Goal: Information Seeking & Learning: Learn about a topic

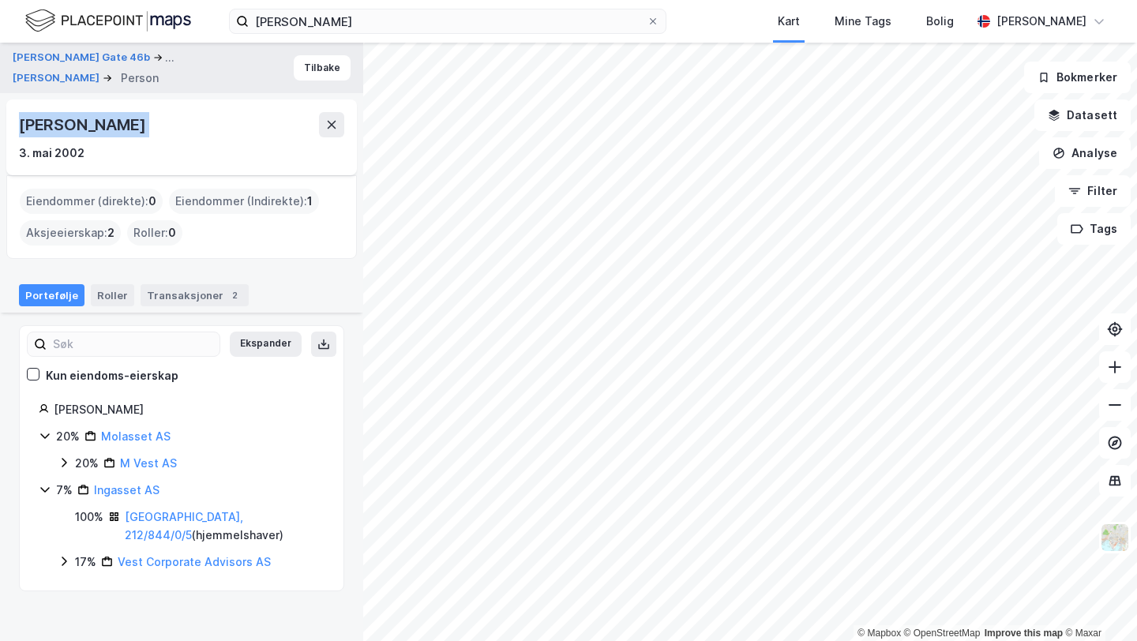
click at [334, 131] on button at bounding box center [331, 124] width 25 height 25
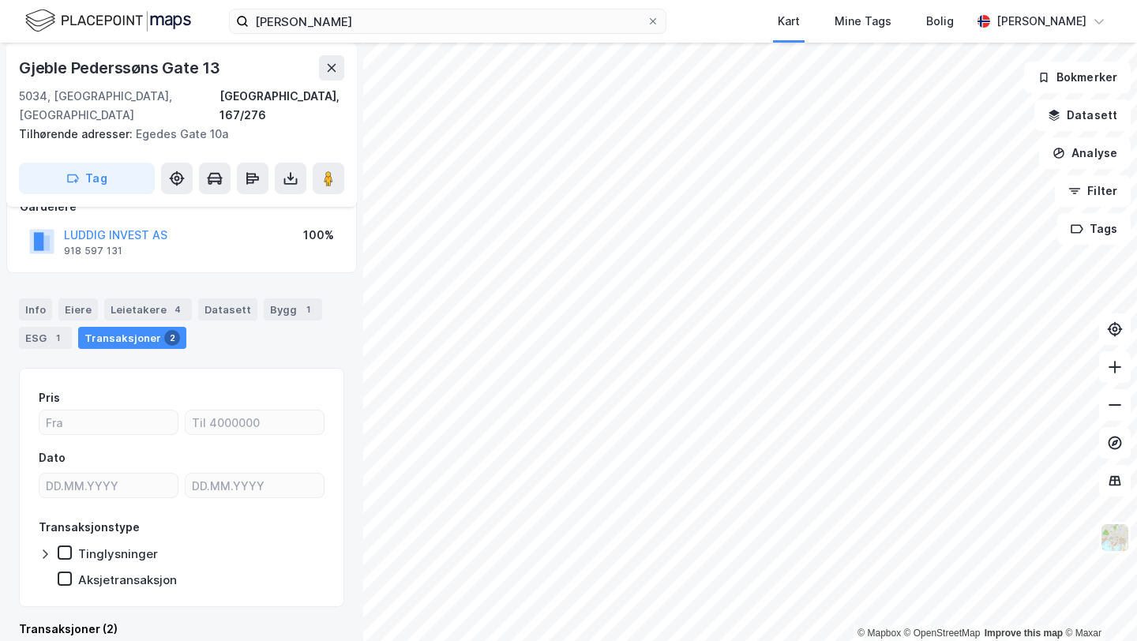
scroll to position [104, 0]
click at [0, 0] on button "LUDDIG INVEST AS" at bounding box center [0, 0] width 0 height 0
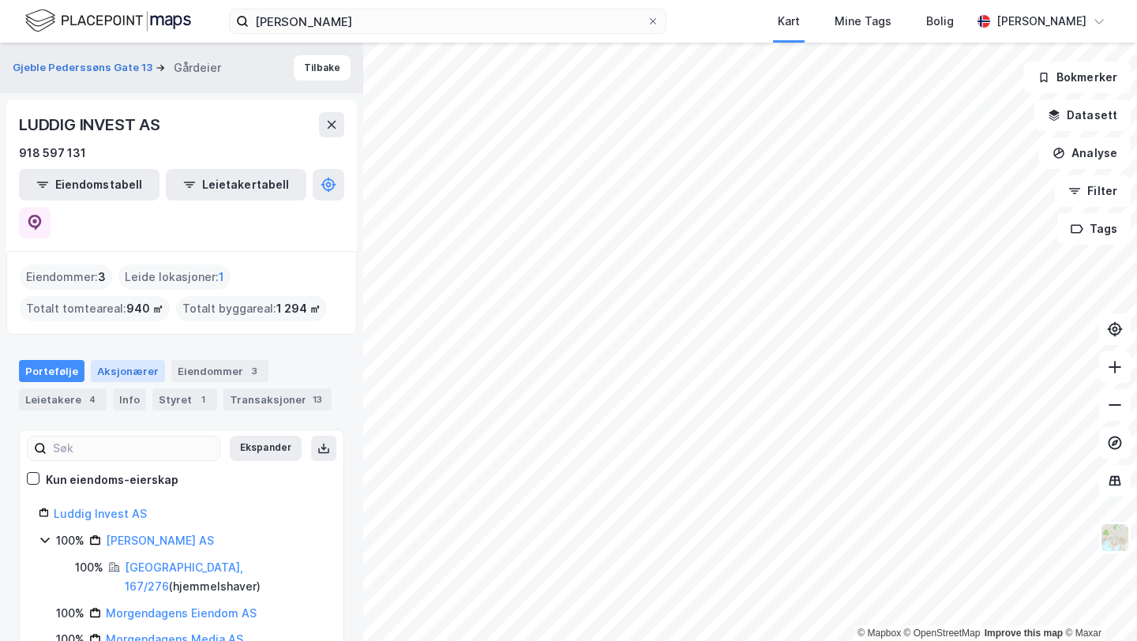
click at [105, 360] on div "Aksjonærer" at bounding box center [128, 371] width 74 height 22
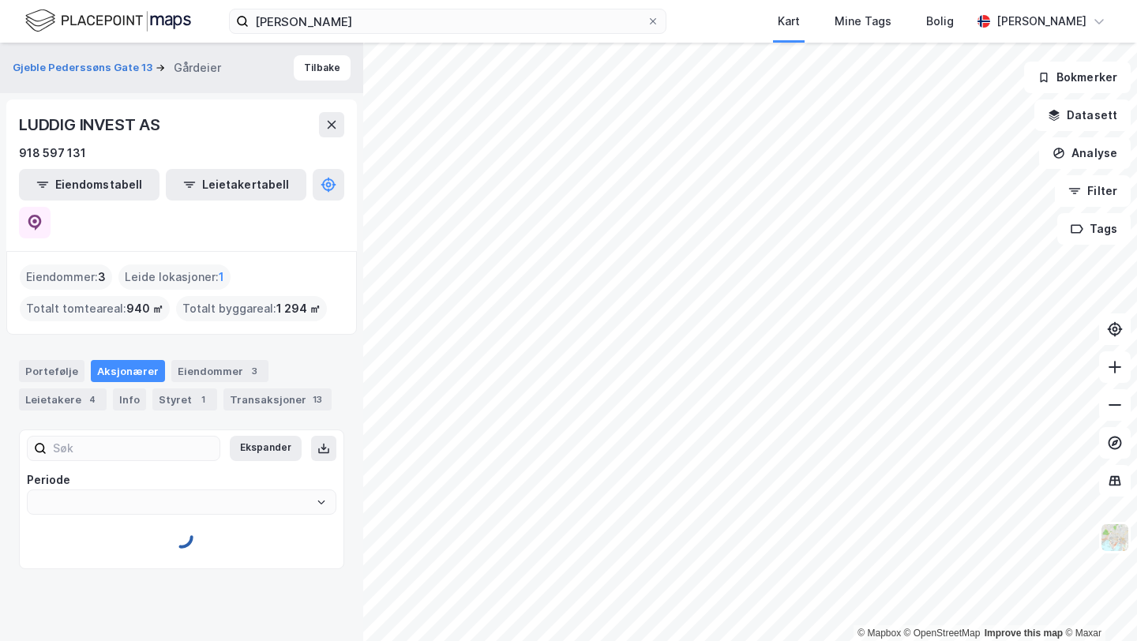
type input "Siste"
click at [167, 553] on link "[PERSON_NAME]" at bounding box center [161, 559] width 90 height 13
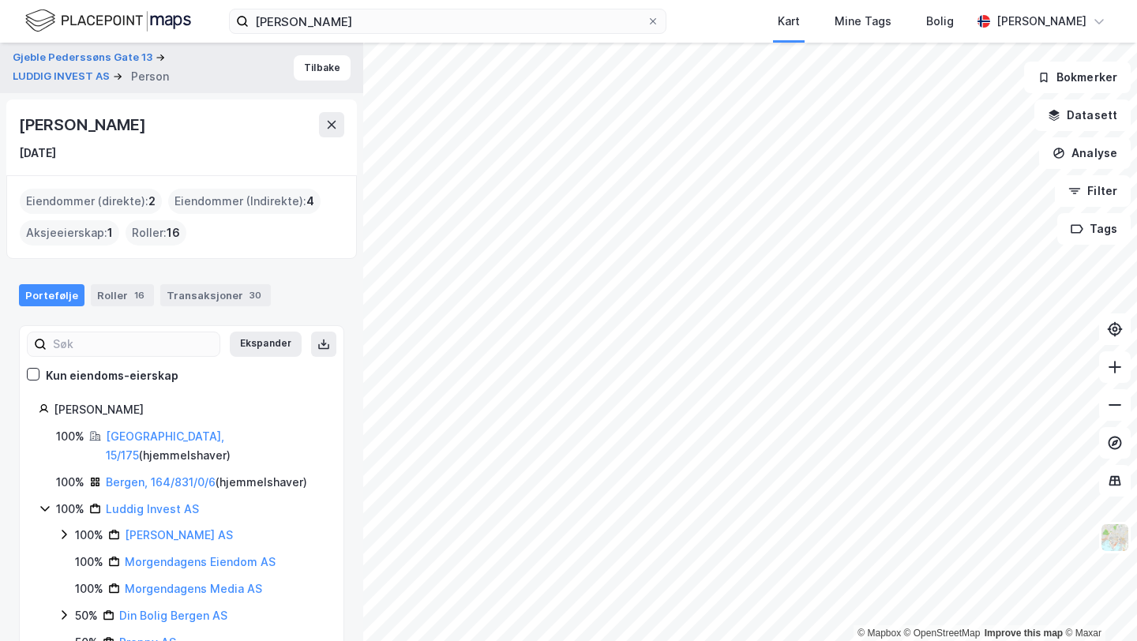
scroll to position [24, 0]
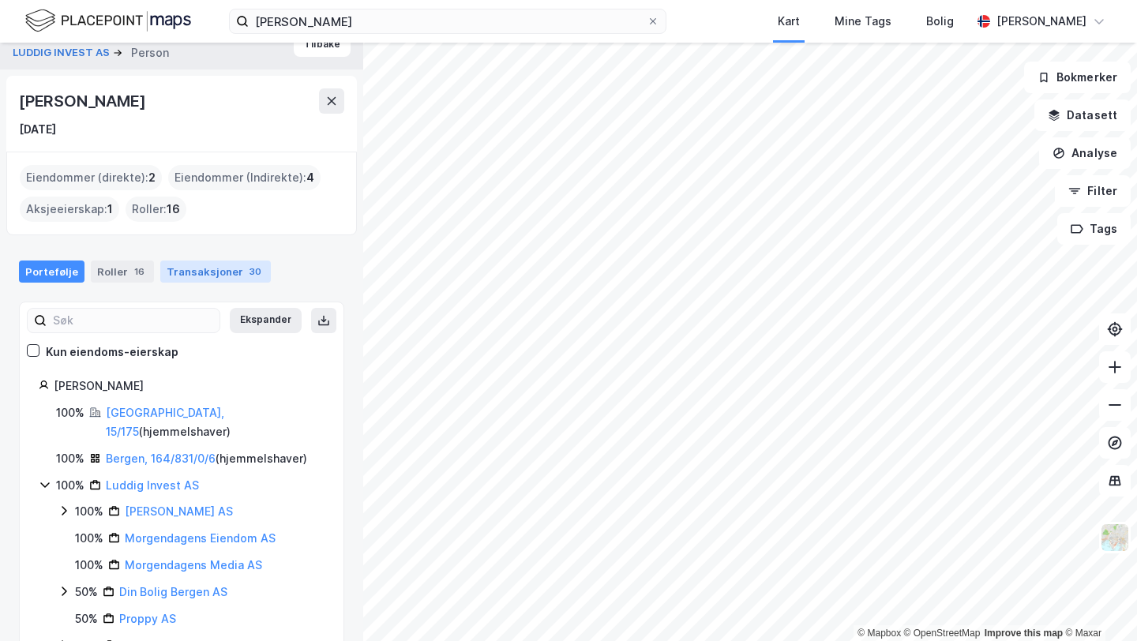
click at [202, 275] on div "Transaksjoner 30" at bounding box center [215, 271] width 110 height 22
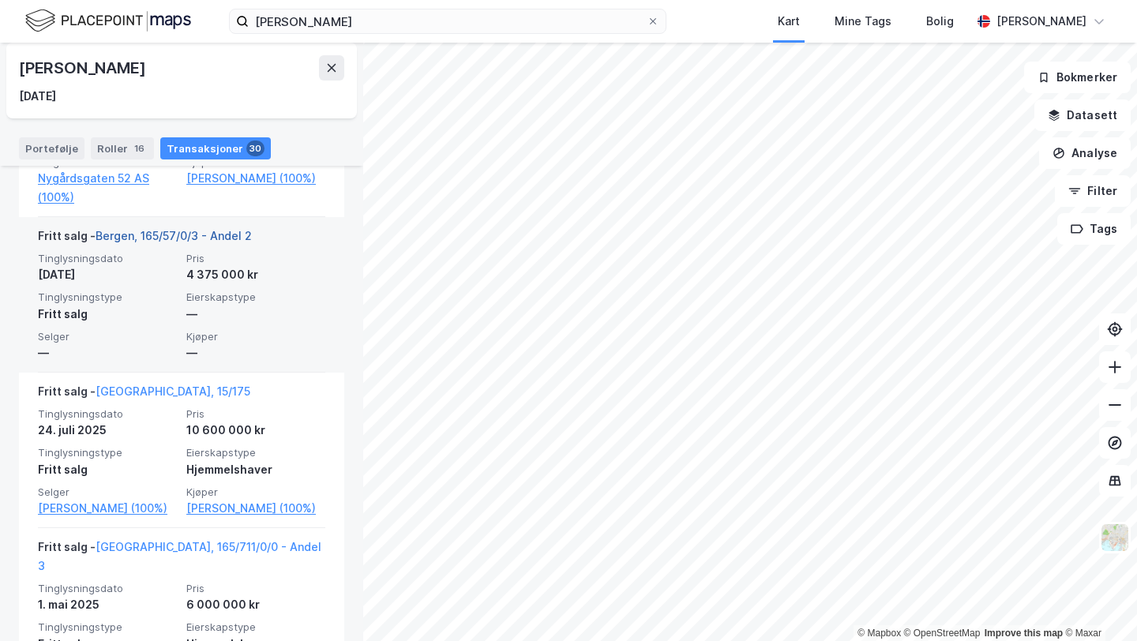
scroll to position [702, 0]
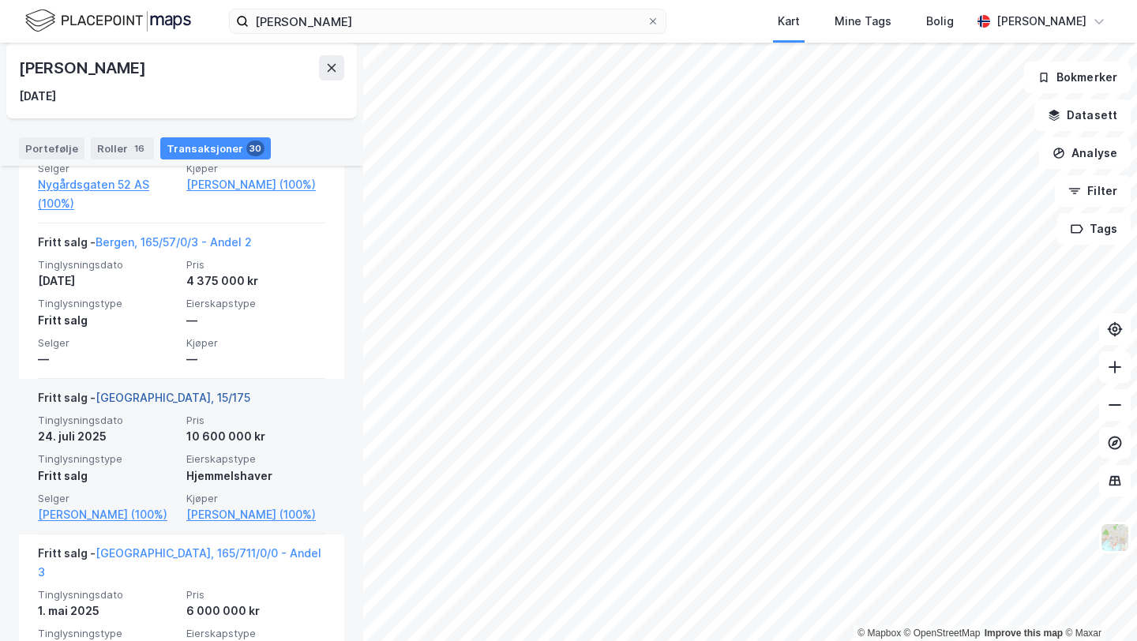
click at [136, 391] on link "[GEOGRAPHIC_DATA], 15/175" at bounding box center [173, 397] width 155 height 13
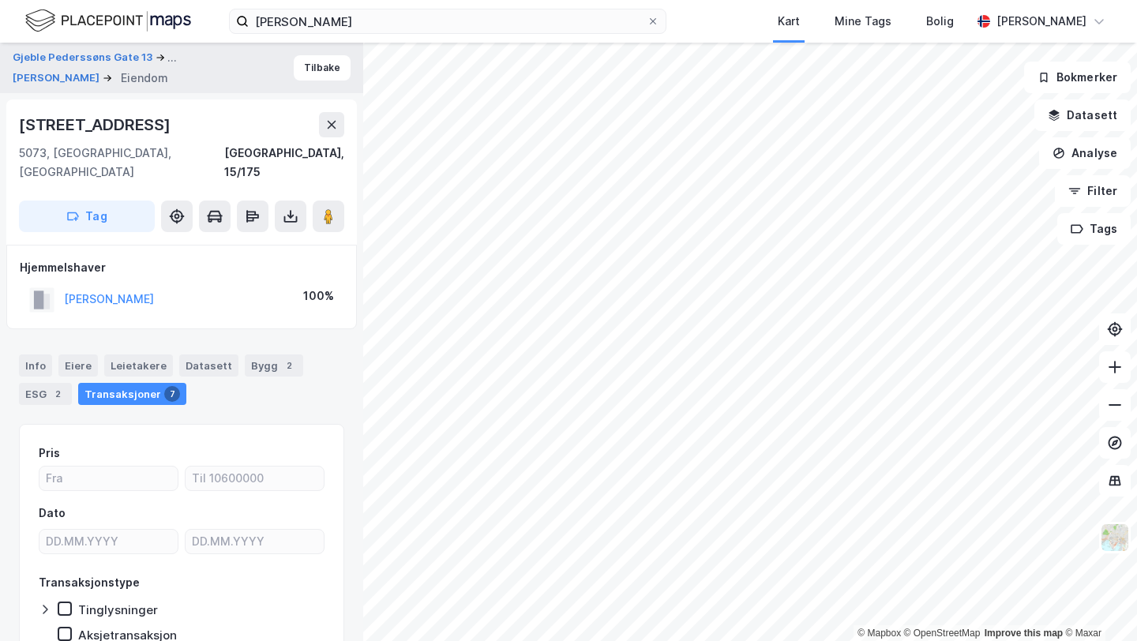
scroll to position [59, 0]
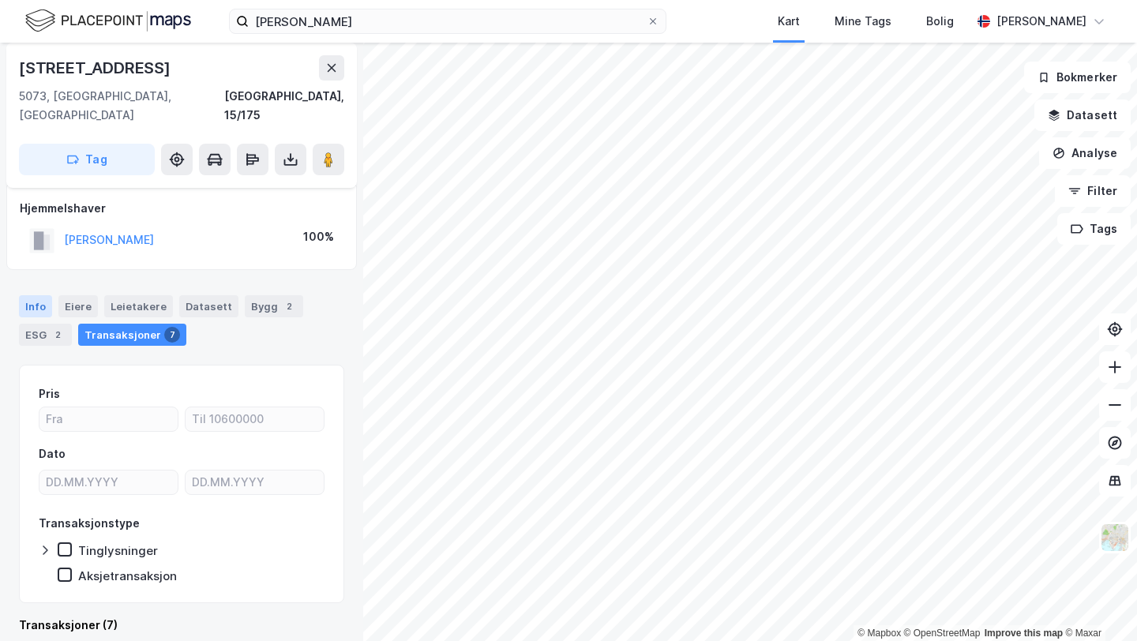
click at [39, 295] on div "Info" at bounding box center [35, 306] width 33 height 22
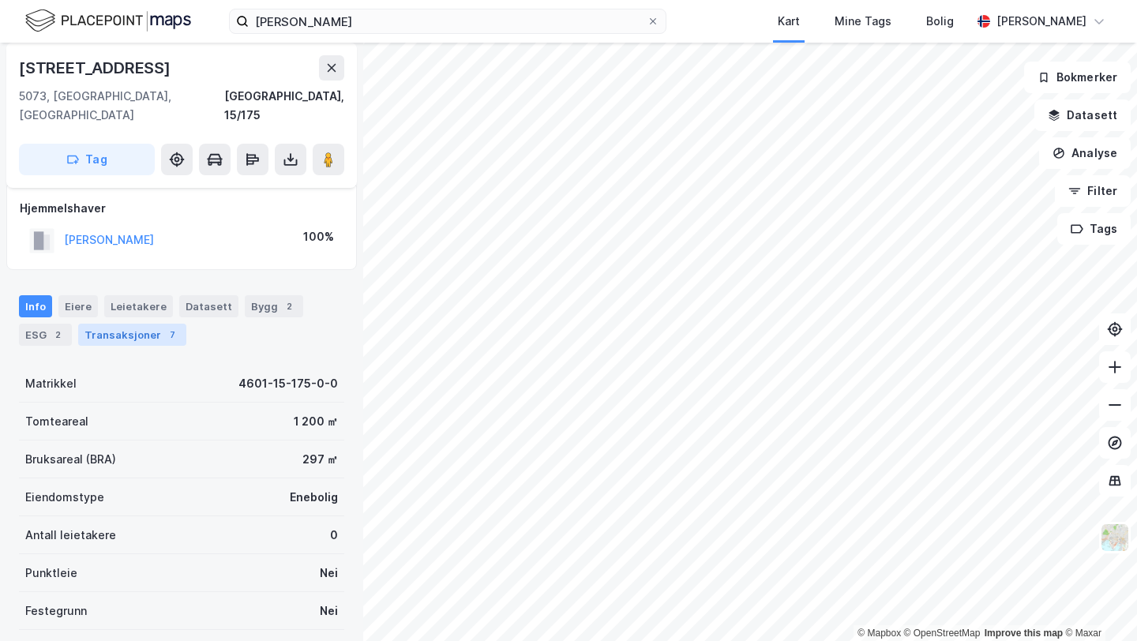
click at [156, 325] on div "Transaksjoner 7" at bounding box center [132, 335] width 108 height 22
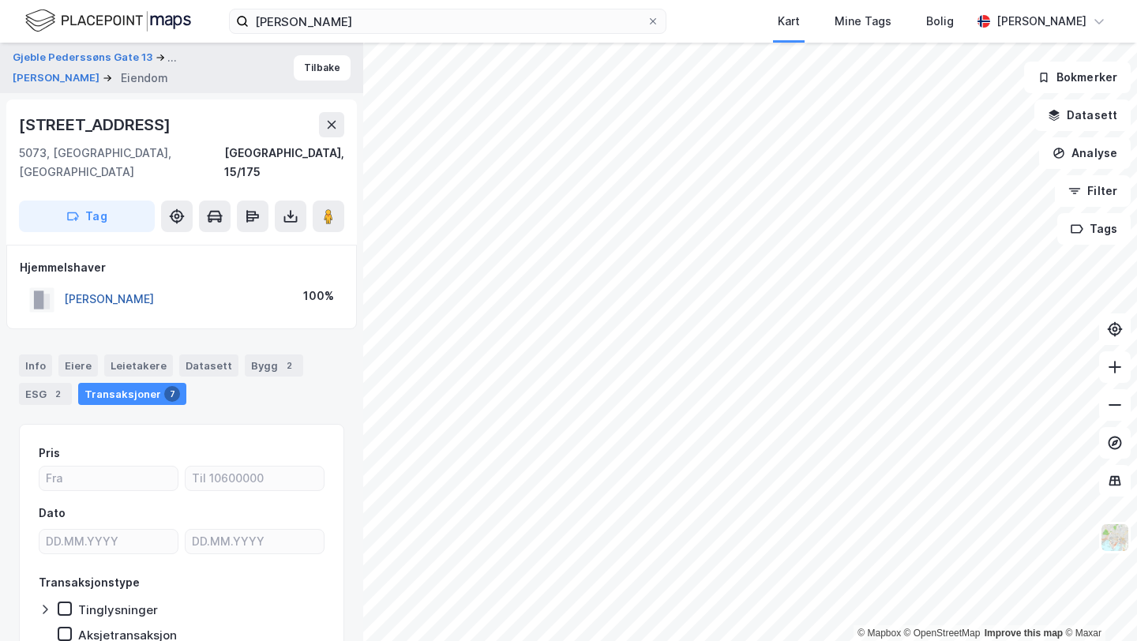
click at [0, 0] on button "[PERSON_NAME]" at bounding box center [0, 0] width 0 height 0
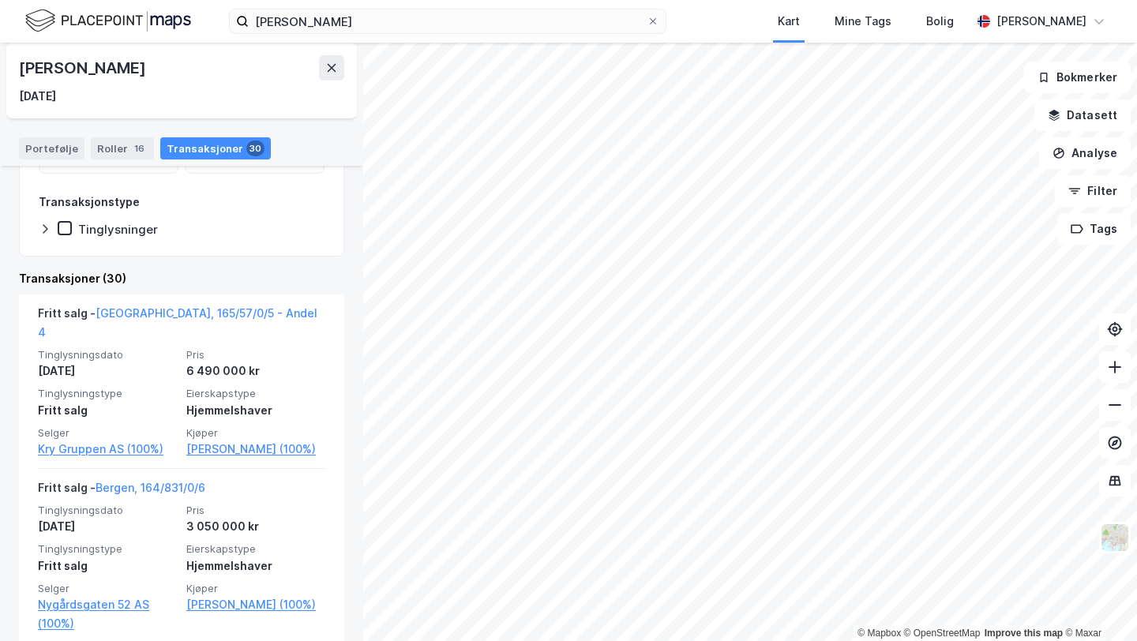
scroll to position [391, 0]
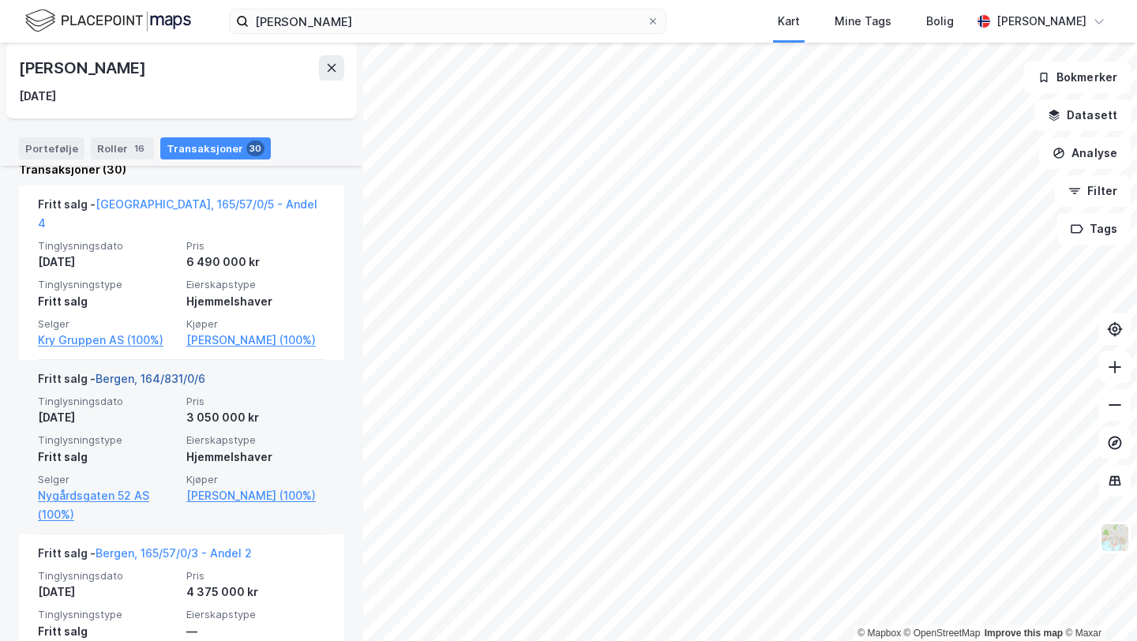
click at [162, 377] on link "Bergen, 164/831/0/6" at bounding box center [151, 378] width 110 height 13
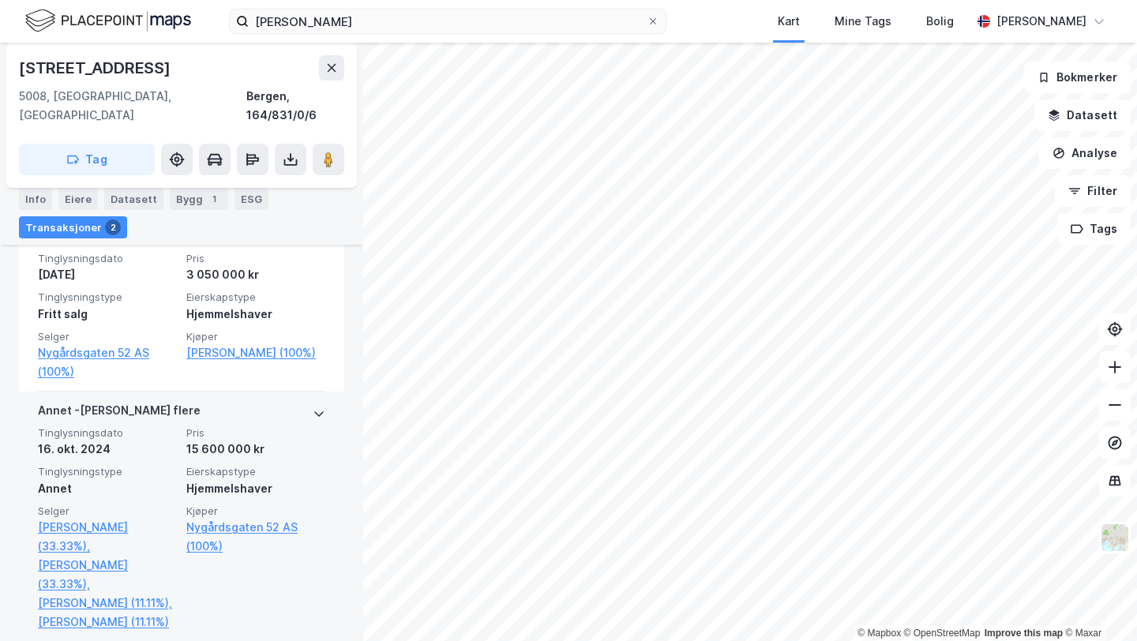
scroll to position [444, 0]
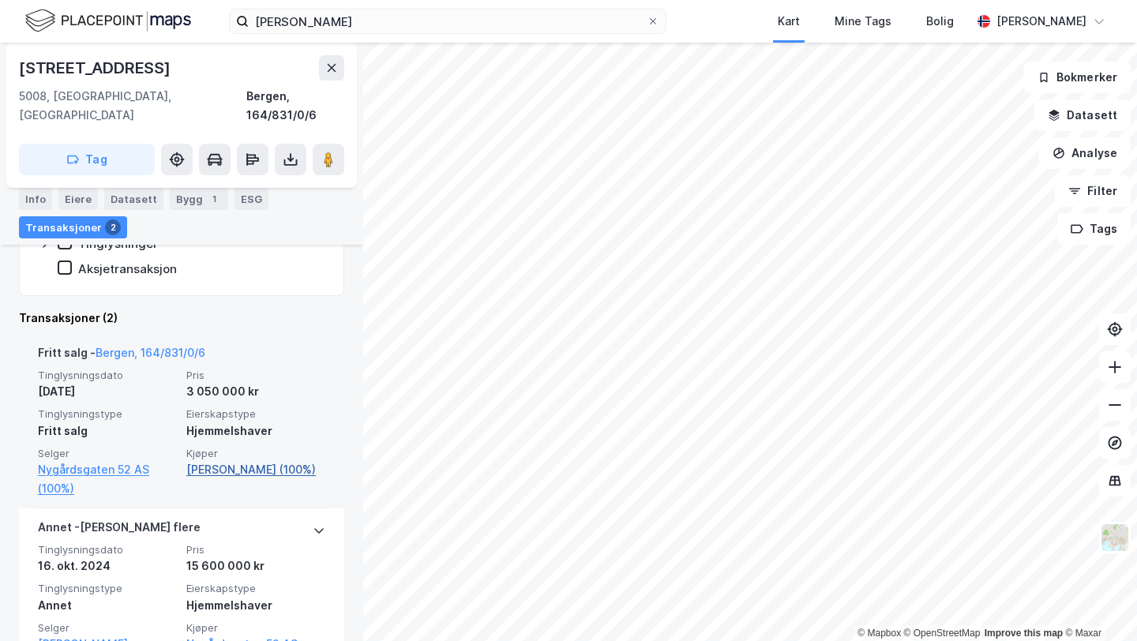
click at [261, 460] on link "[PERSON_NAME] (100%)" at bounding box center [255, 469] width 139 height 19
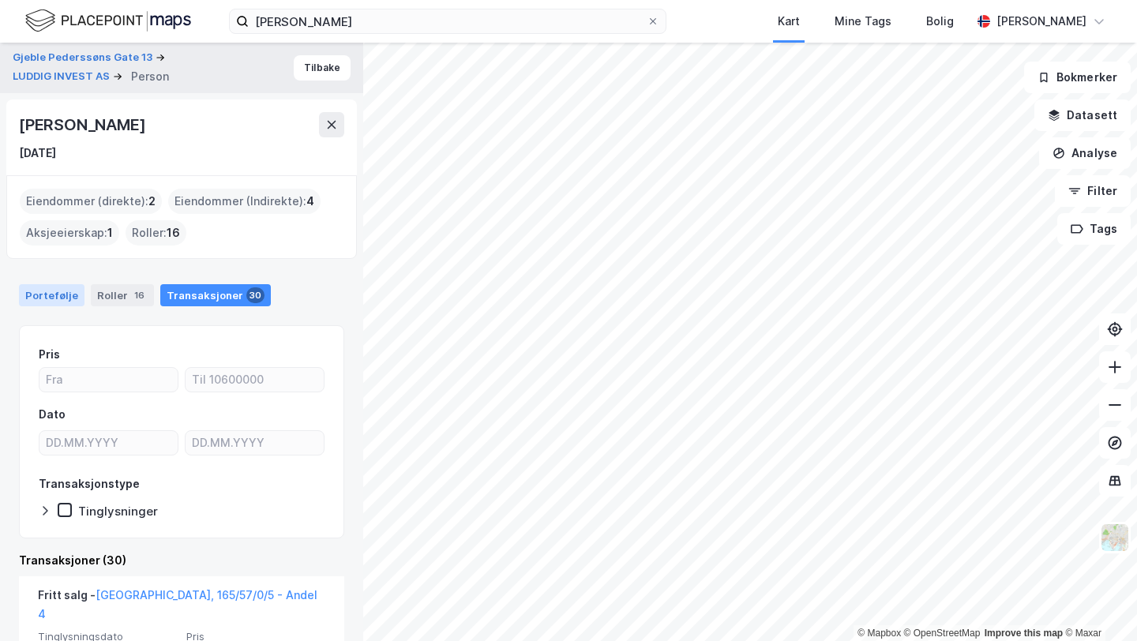
click at [39, 287] on div "Portefølje" at bounding box center [52, 295] width 66 height 22
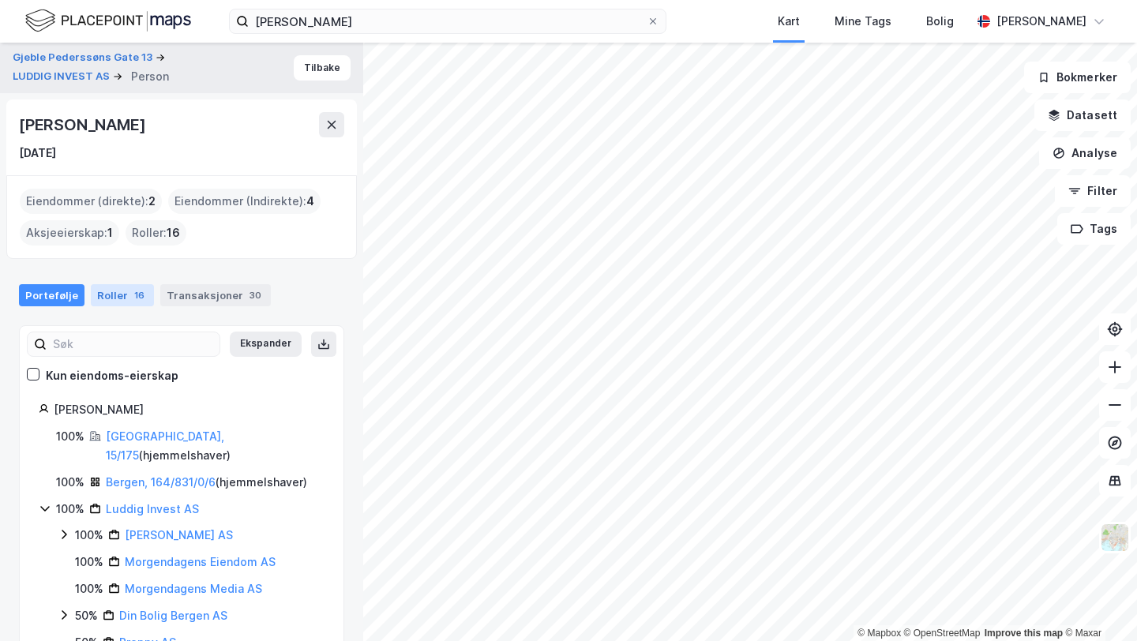
click at [120, 299] on div "Roller 16" at bounding box center [122, 295] width 63 height 22
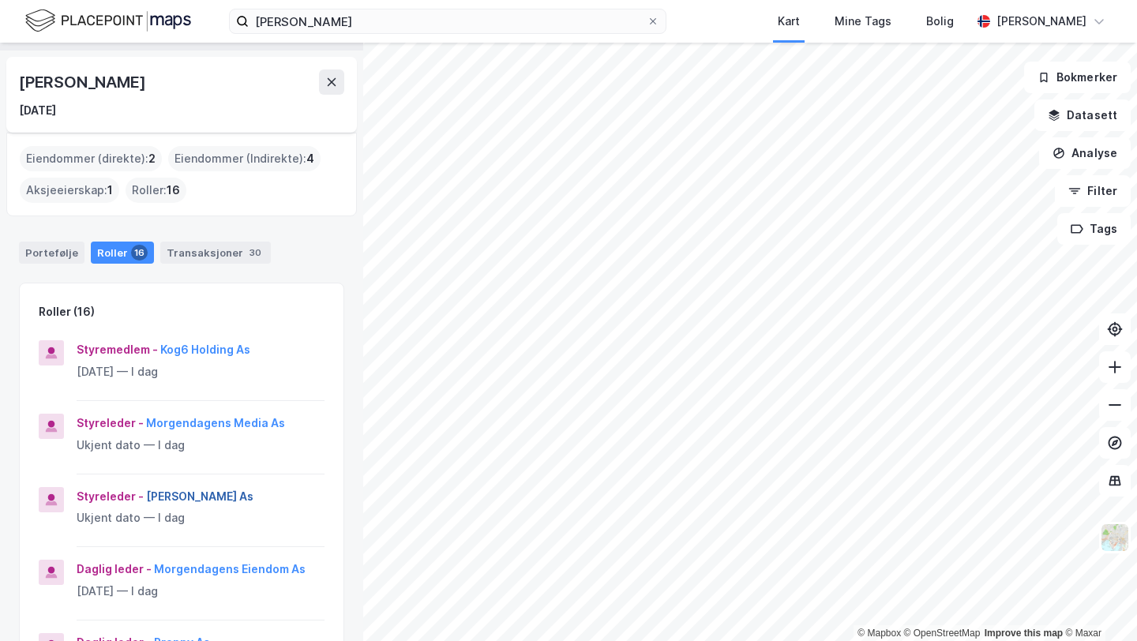
scroll to position [40, 0]
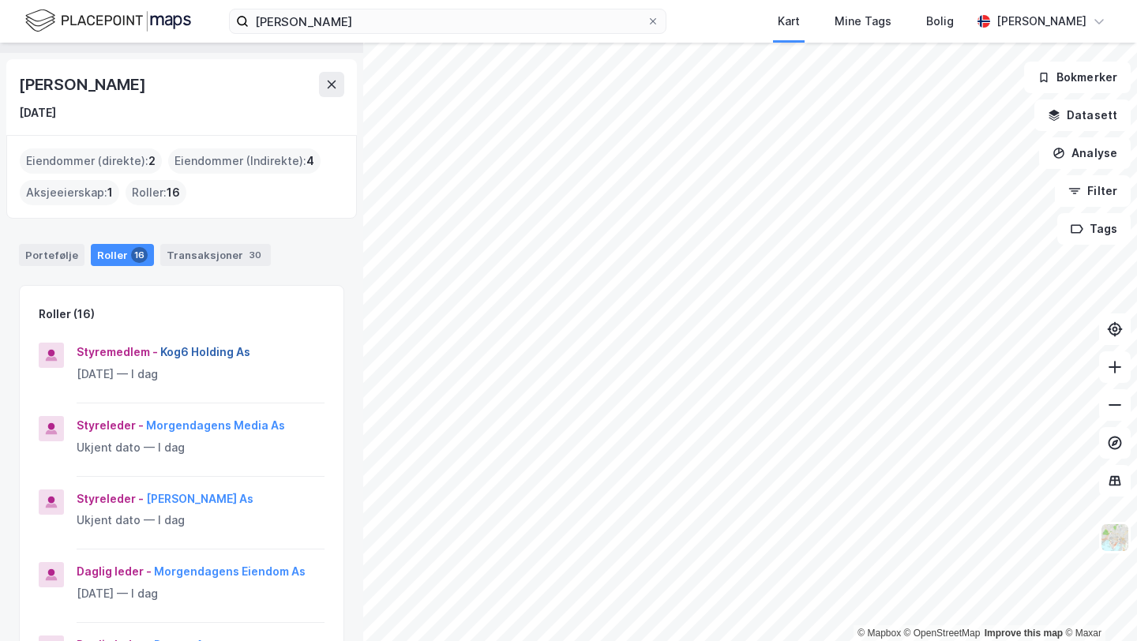
click at [0, 0] on button "Kog6 Holding As" at bounding box center [0, 0] width 0 height 0
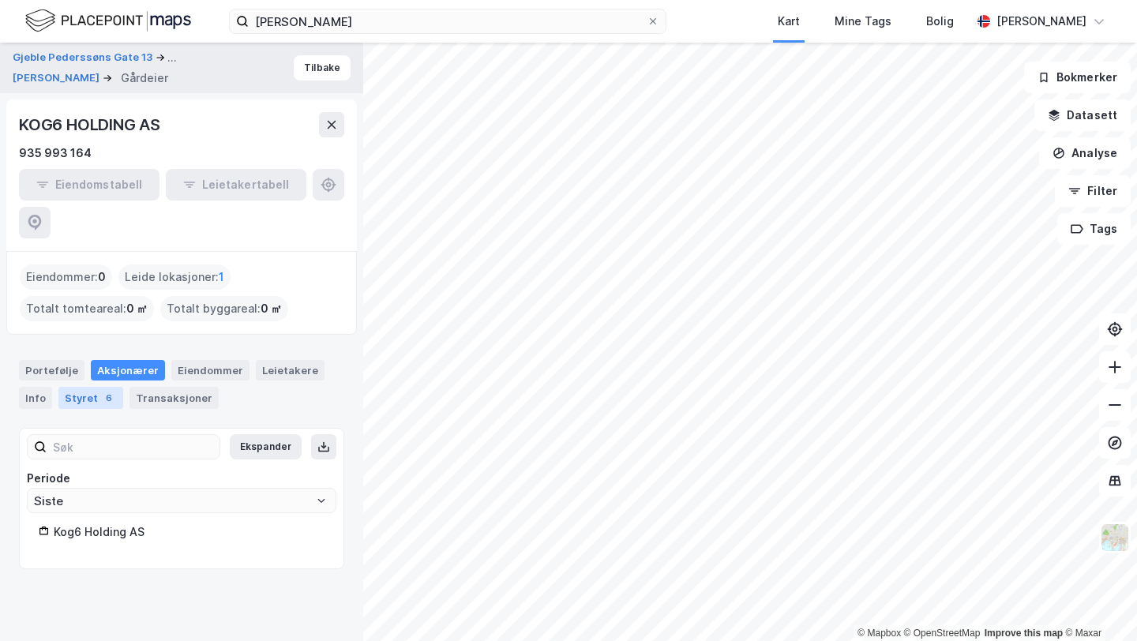
click at [110, 387] on div "Styret 6" at bounding box center [90, 398] width 65 height 22
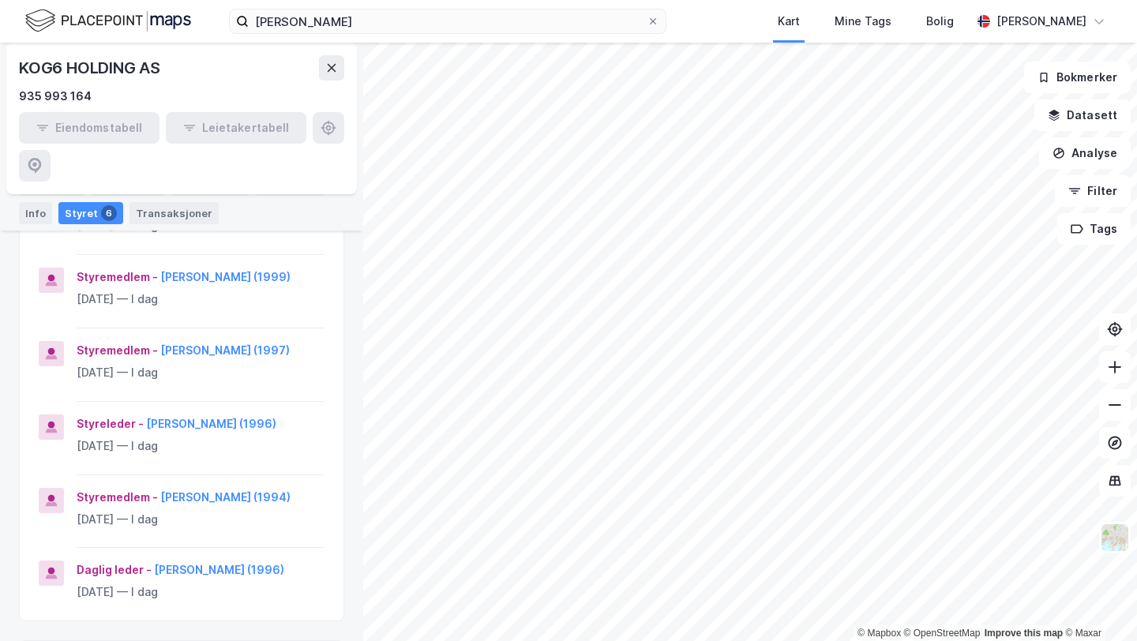
scroll to position [186, 0]
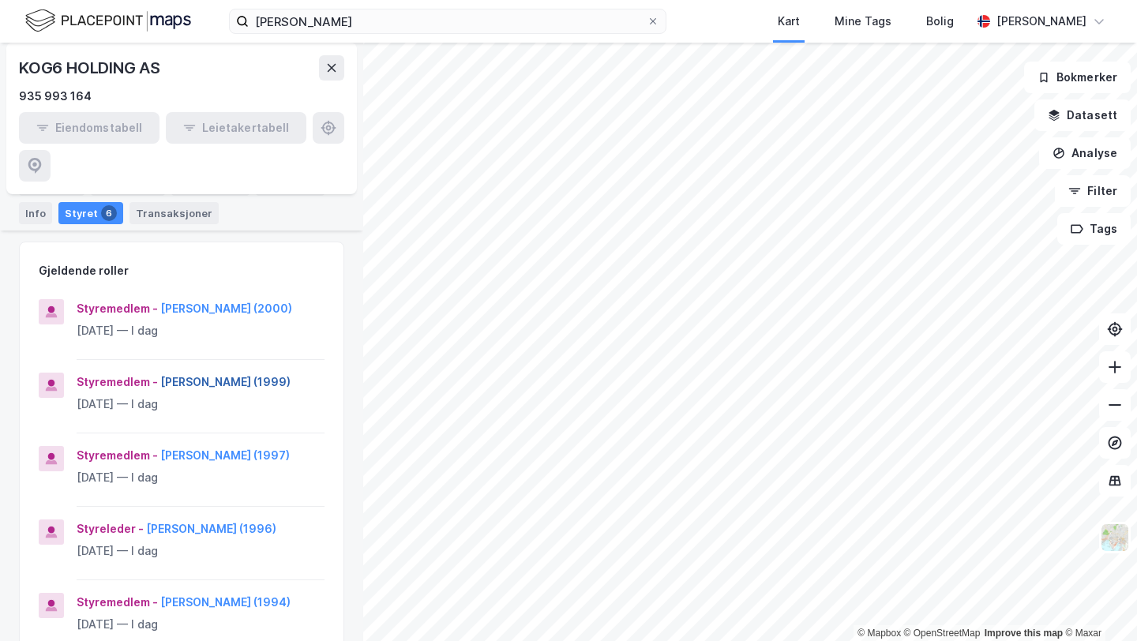
click at [0, 0] on button "[PERSON_NAME] (1999)" at bounding box center [0, 0] width 0 height 0
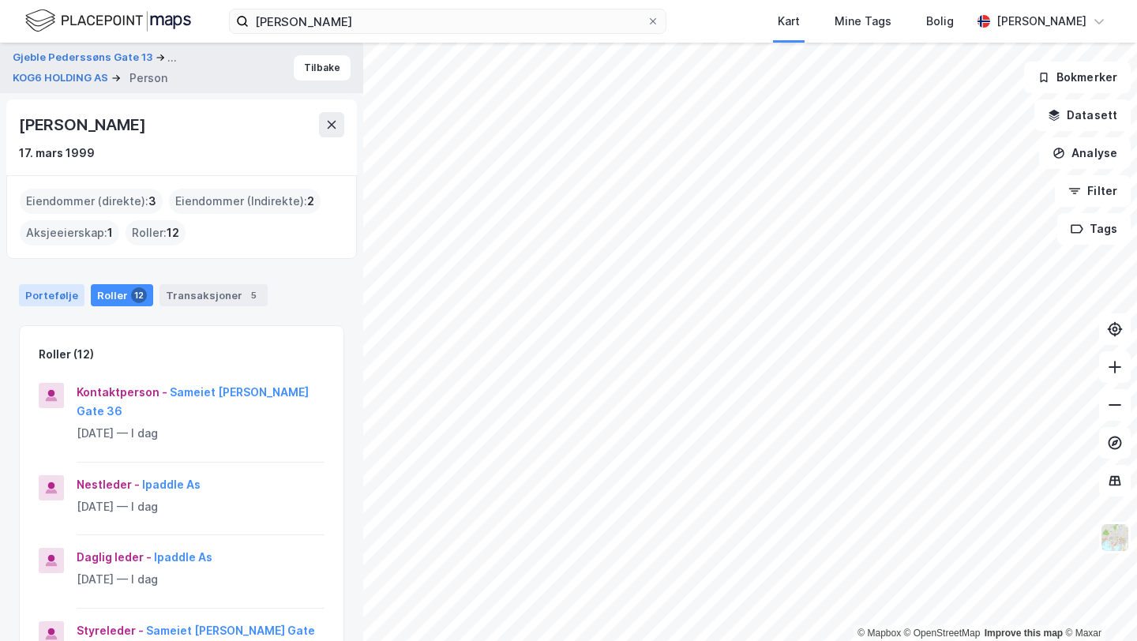
click at [52, 305] on div "Portefølje" at bounding box center [52, 295] width 66 height 22
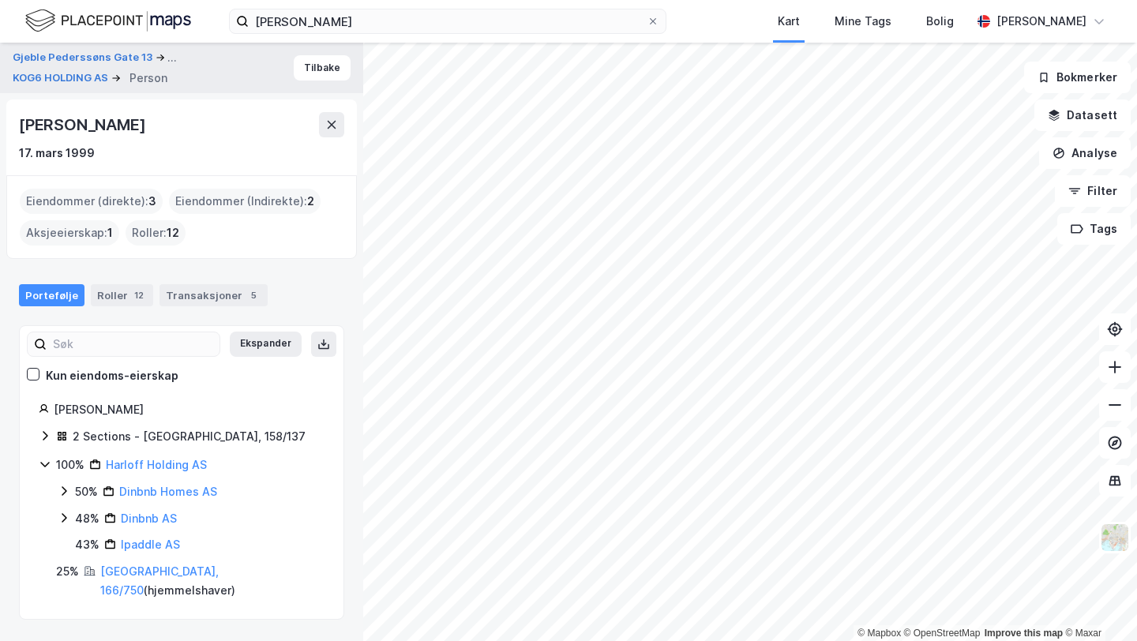
click at [166, 436] on div "2 Sections - [GEOGRAPHIC_DATA], 158/137" at bounding box center [189, 436] width 233 height 19
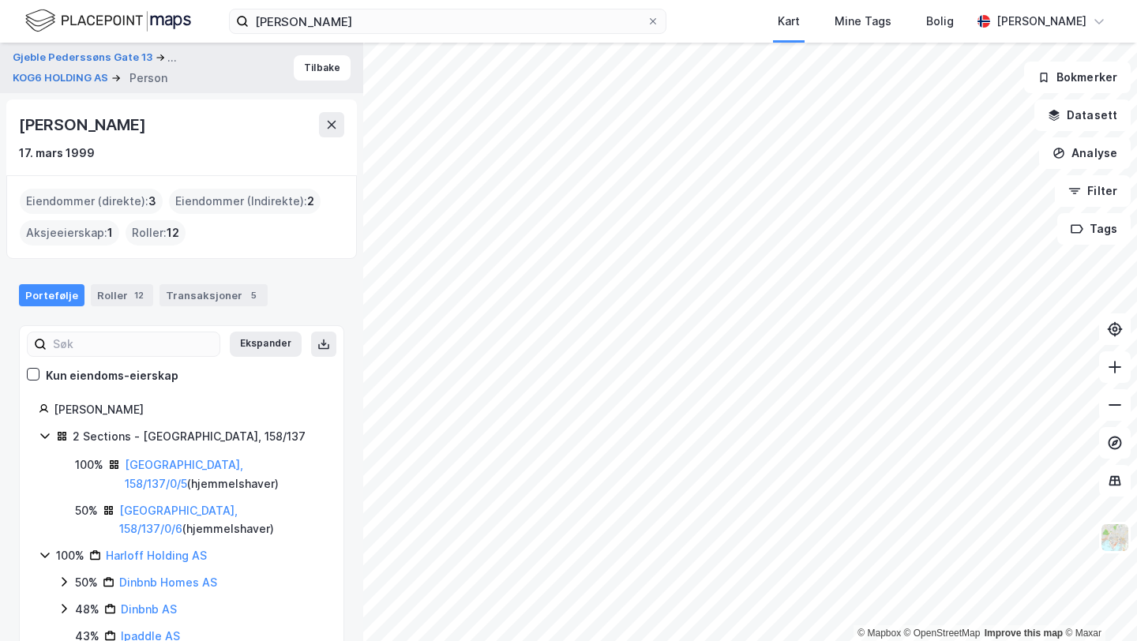
click at [166, 436] on div "2 Sections - [GEOGRAPHIC_DATA], 158/137" at bounding box center [189, 436] width 233 height 19
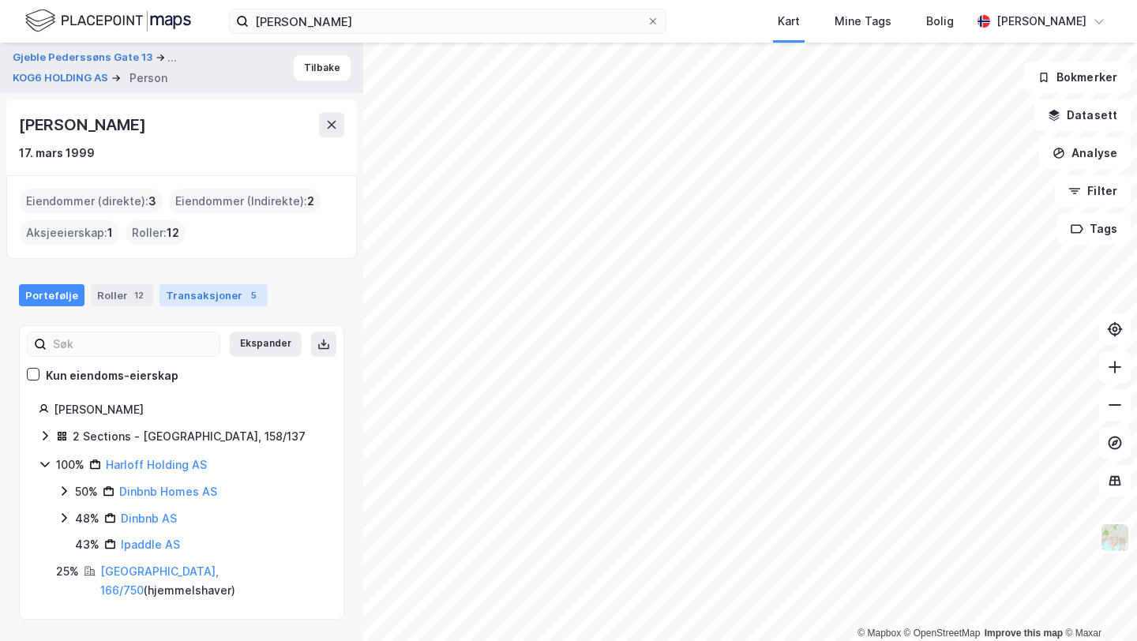
click at [181, 301] on div "Transaksjoner 5" at bounding box center [213, 295] width 108 height 22
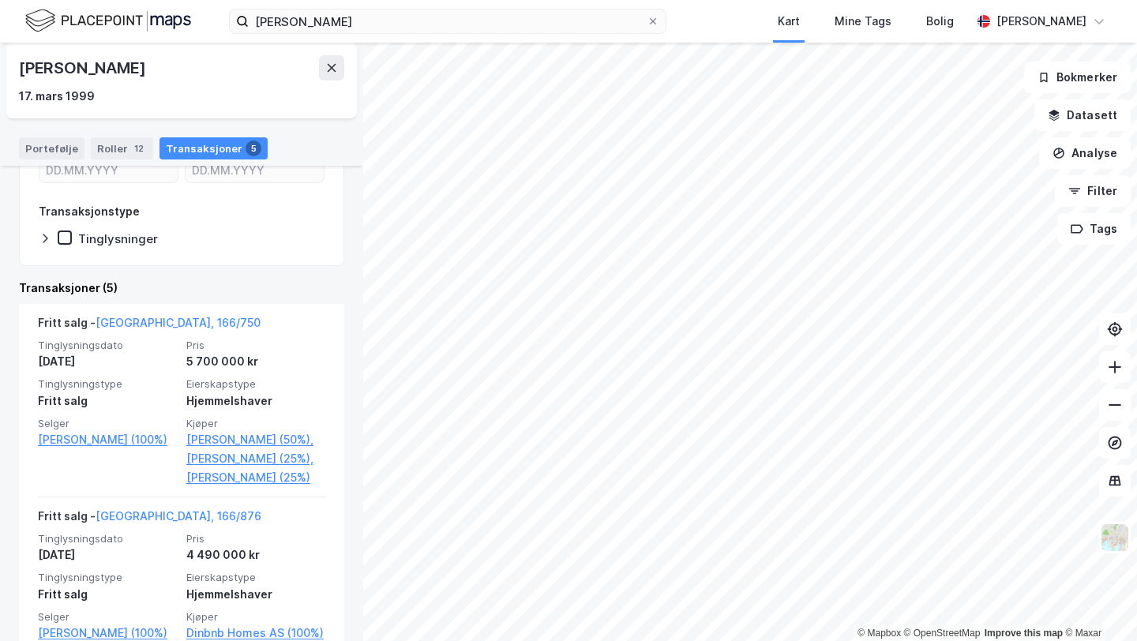
scroll to position [216, 0]
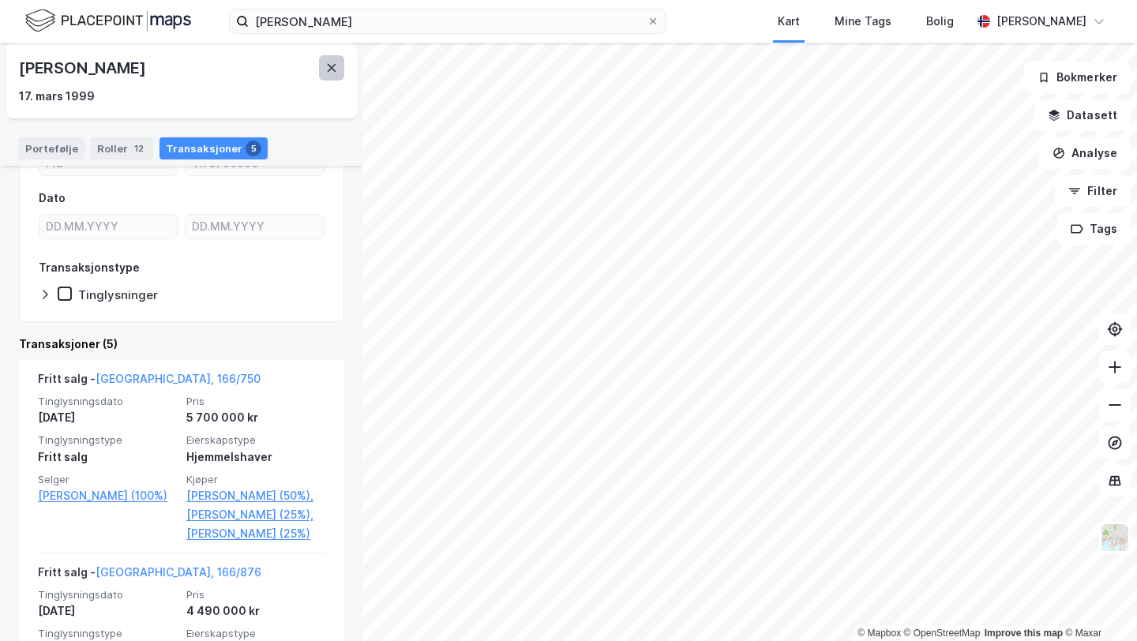
click at [322, 69] on button at bounding box center [331, 67] width 25 height 25
